Goal: Information Seeking & Learning: Learn about a topic

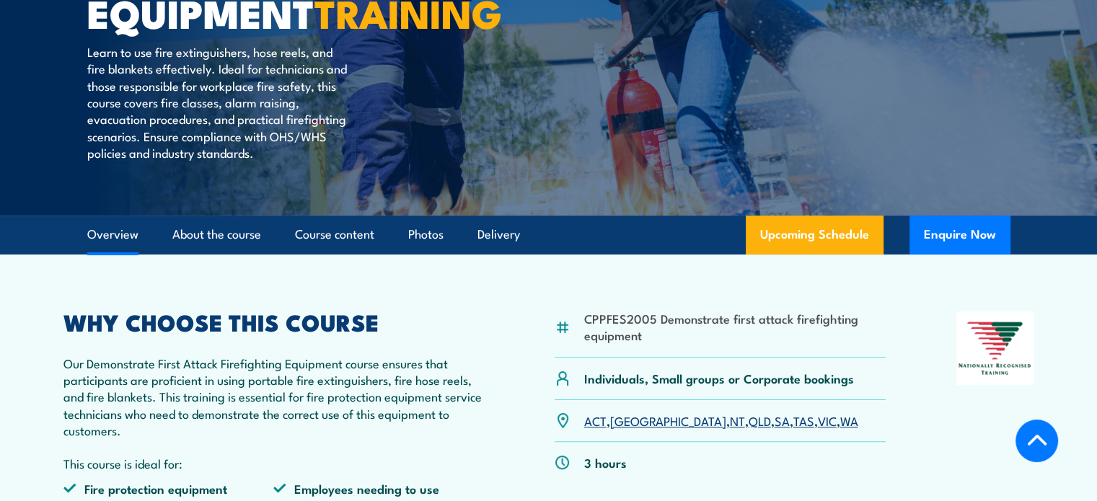
scroll to position [432, 0]
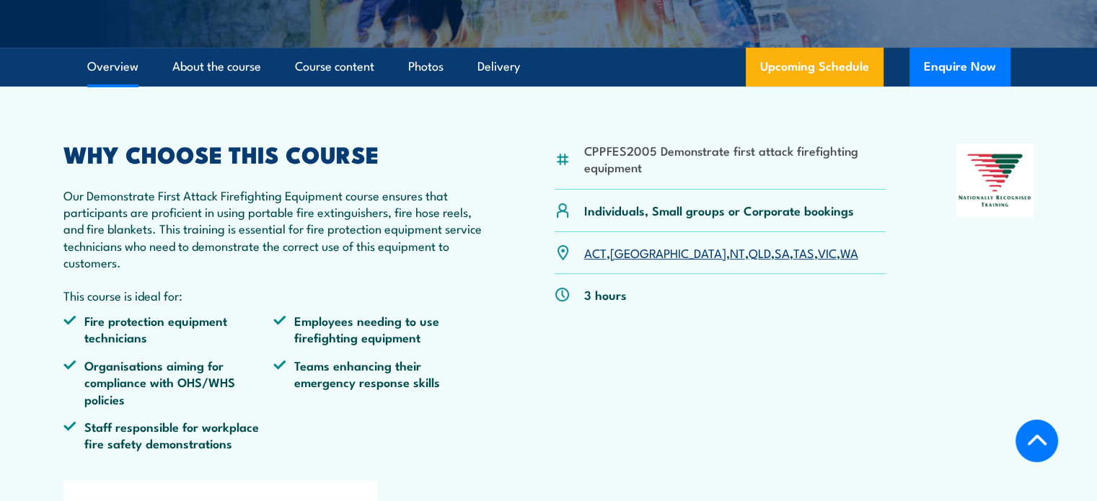
click at [584, 176] on li "CPPFES2005 Demonstrate first attack firefighting equipment" at bounding box center [735, 159] width 302 height 34
drag, startPoint x: 584, startPoint y: 185, endPoint x: 647, endPoint y: 181, distance: 63.6
click at [652, 176] on li "CPPFES2005 Demonstrate first attack firefighting equipment" at bounding box center [735, 159] width 302 height 34
copy li "CPPFES2005"
drag, startPoint x: 659, startPoint y: 183, endPoint x: 753, endPoint y: 201, distance: 96.1
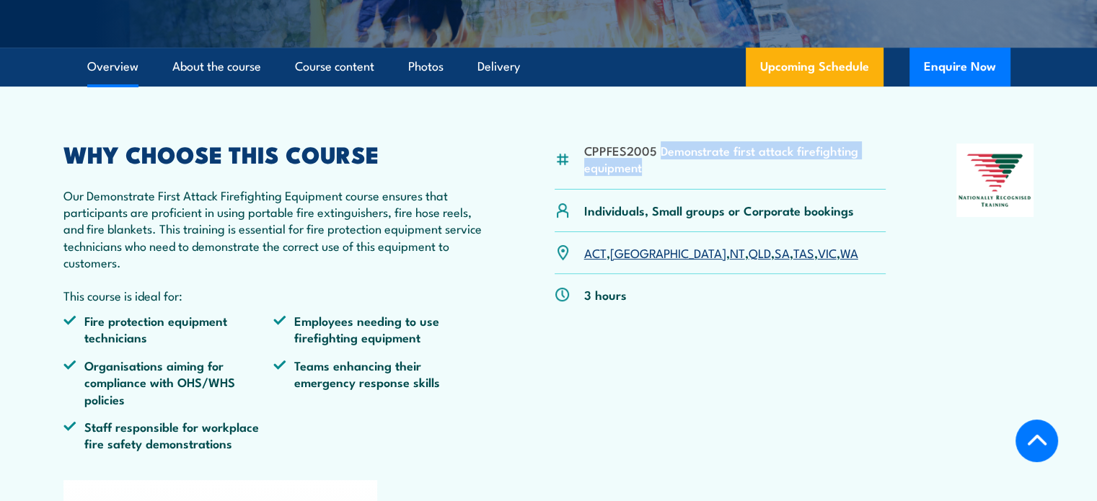
click at [753, 176] on li "CPPFES2005 Demonstrate first attack firefighting equipment" at bounding box center [735, 159] width 302 height 34
copy li "Demonstrate first attack firefighting equipment"
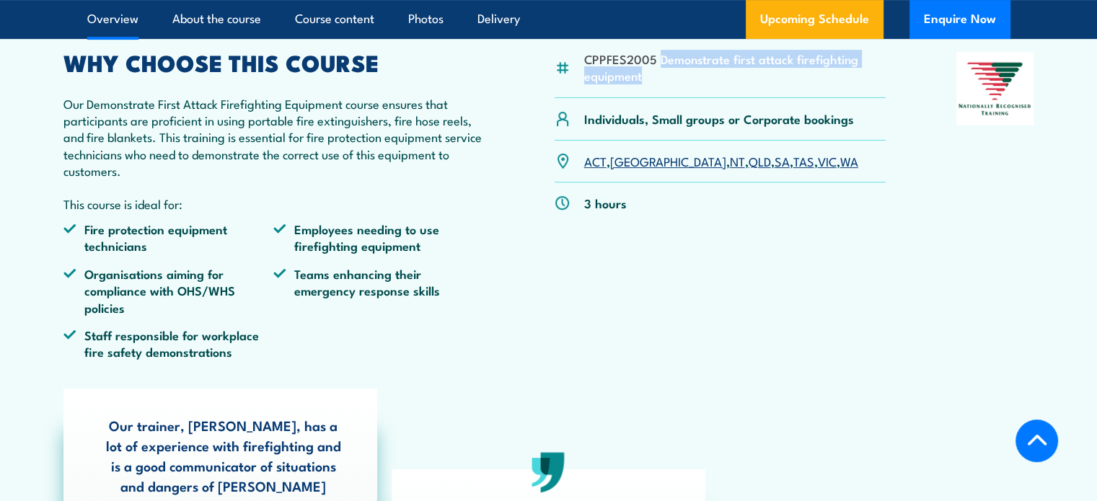
scroll to position [505, 0]
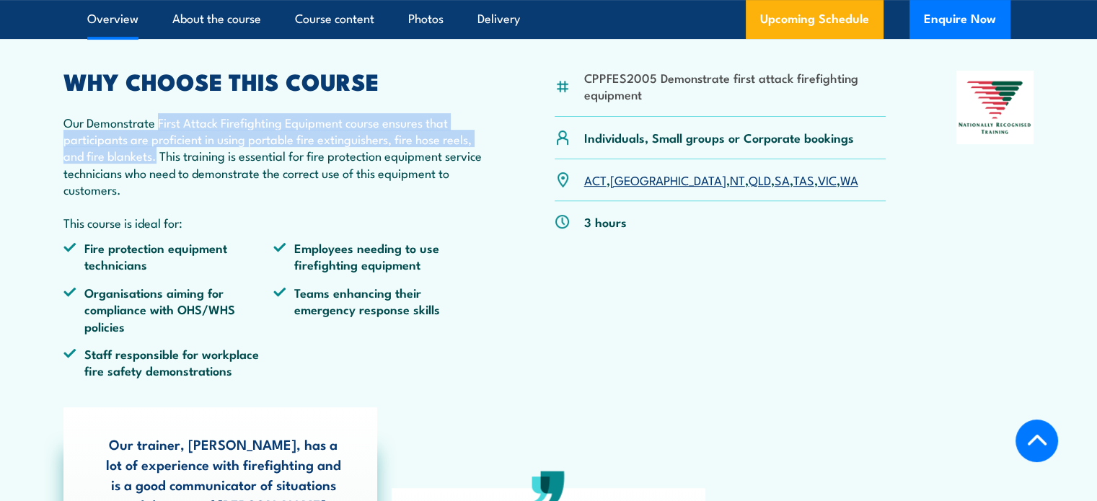
drag, startPoint x: 156, startPoint y: 157, endPoint x: 155, endPoint y: 190, distance: 33.2
click at [155, 190] on p "Our Demonstrate First Attack Firefighting Equipment course ensures that partici…" at bounding box center [273, 156] width 421 height 84
copy p "First Attack Firefighting Equipment course ensures that participants are profic…"
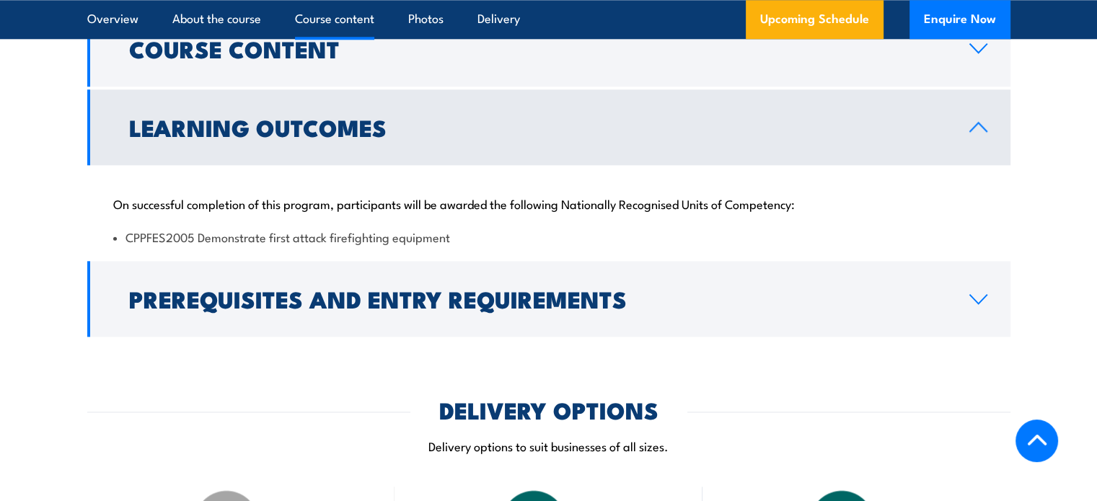
scroll to position [1587, 0]
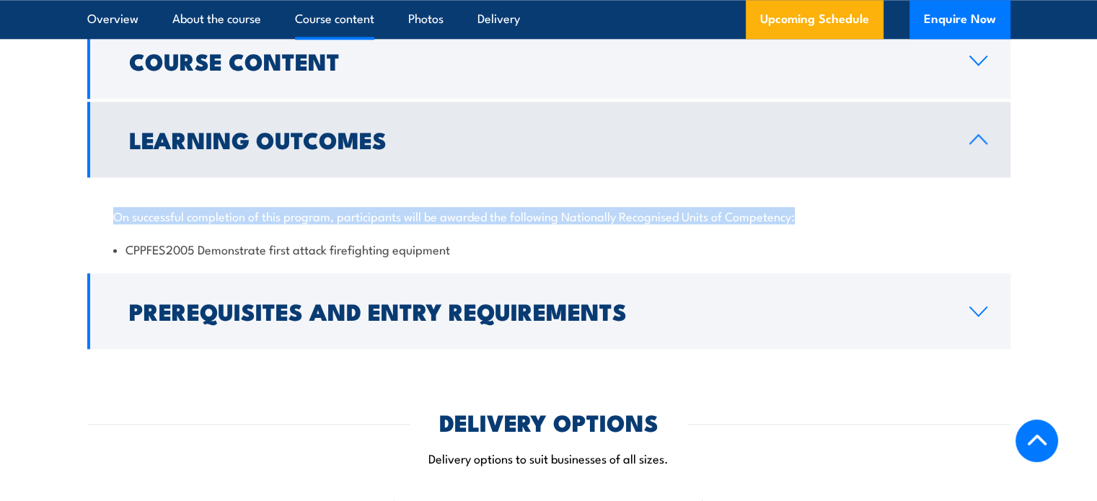
drag, startPoint x: 113, startPoint y: 211, endPoint x: 801, endPoint y: 208, distance: 688.2
click at [801, 208] on p "On successful completion of this program, participants will be awarded the foll…" at bounding box center [548, 215] width 871 height 14
copy p "On successful completion of this program, participants will be awarded the foll…"
